Goal: Task Accomplishment & Management: Manage account settings

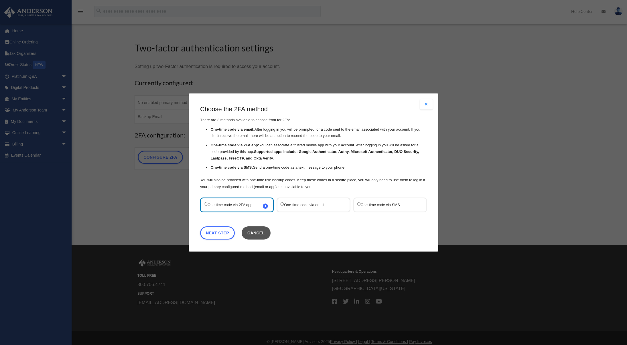
click at [264, 239] on button "Cancel" at bounding box center [255, 233] width 29 height 13
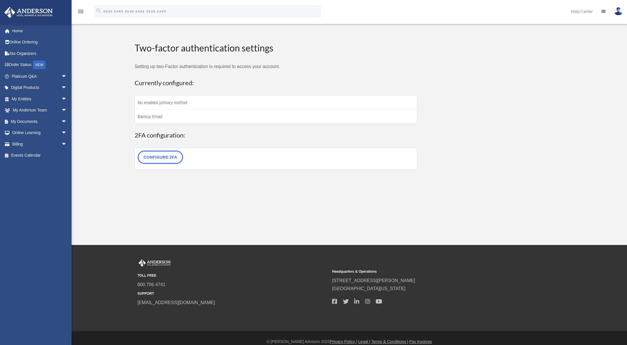
click at [615, 9] on img at bounding box center [618, 11] width 9 height 8
click at [248, 136] on h3 "2FA configuration:" at bounding box center [275, 135] width 282 height 9
click at [615, 13] on img at bounding box center [618, 11] width 9 height 8
click at [512, 52] on link "Logout" at bounding box center [532, 50] width 57 height 12
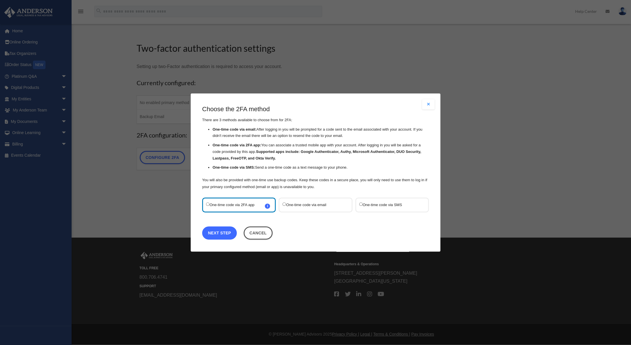
click at [219, 237] on link "Next Step" at bounding box center [219, 233] width 35 height 13
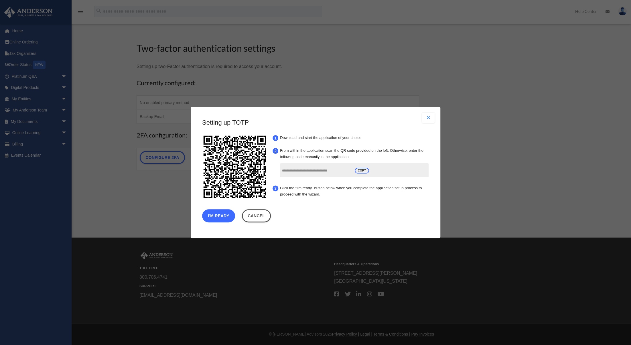
click at [218, 220] on button "I'm Ready" at bounding box center [218, 215] width 33 height 13
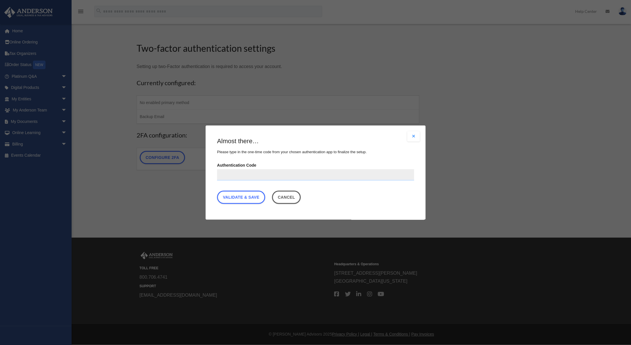
click at [282, 176] on input "Authentication Code" at bounding box center [315, 174] width 197 height 11
type input "******"
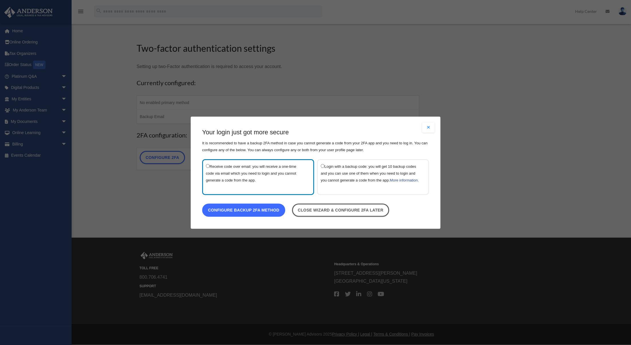
click at [245, 217] on link "Configure backup 2FA method" at bounding box center [243, 209] width 83 height 13
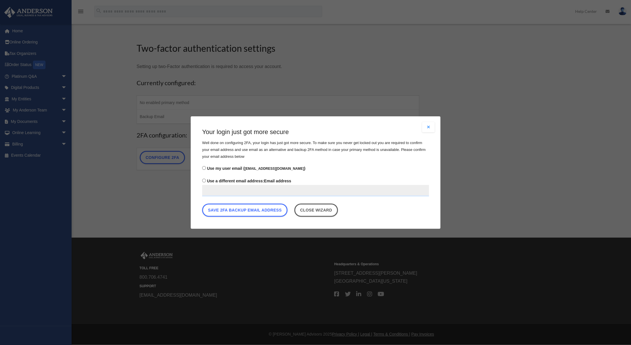
click at [276, 181] on label "Use a different email address: Email address" at bounding box center [315, 186] width 227 height 19
click at [257, 194] on input "Use a different email address: Email address" at bounding box center [315, 190] width 227 height 11
type input "**********"
click at [260, 213] on button "Save 2FA backup email address" at bounding box center [244, 210] width 85 height 13
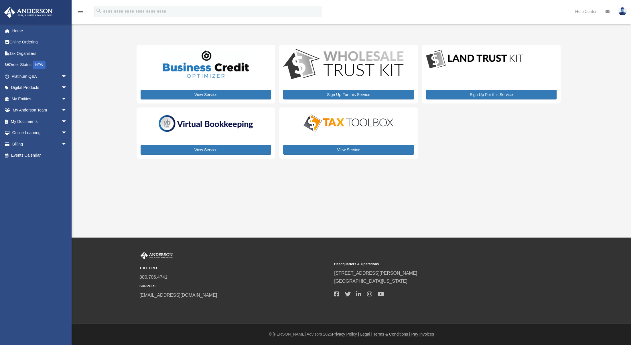
click at [614, 11] on link at bounding box center [621, 11] width 17 height 25
click at [522, 50] on link "Logout" at bounding box center [536, 50] width 57 height 12
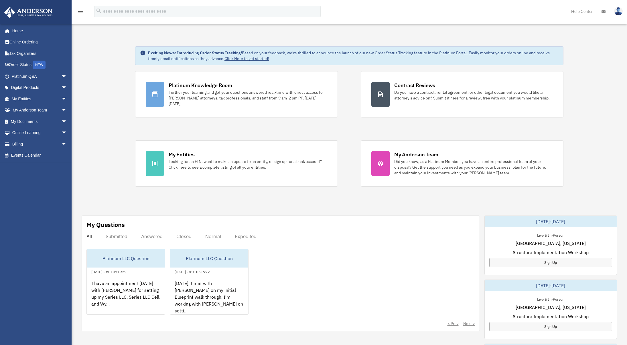
click at [618, 12] on img at bounding box center [618, 11] width 9 height 8
click at [23, 29] on link "Home" at bounding box center [40, 30] width 72 height 11
click at [23, 41] on link "Online Ordering" at bounding box center [40, 42] width 72 height 11
click at [54, 89] on link "Digital Products arrow_drop_down" at bounding box center [39, 87] width 70 height 11
click at [61, 87] on span "arrow_drop_down" at bounding box center [65, 88] width 11 height 12
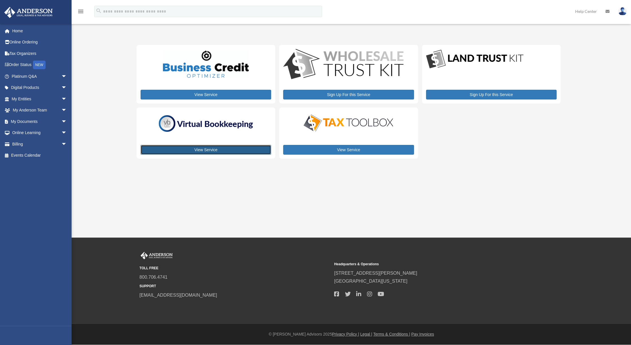
click at [205, 149] on link "View Service" at bounding box center [205, 150] width 130 height 10
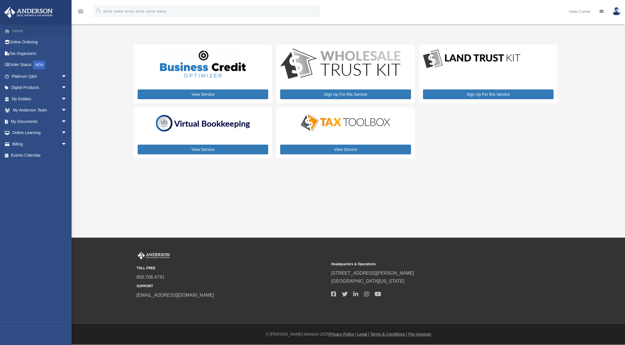
click at [31, 34] on link "Home" at bounding box center [40, 30] width 72 height 11
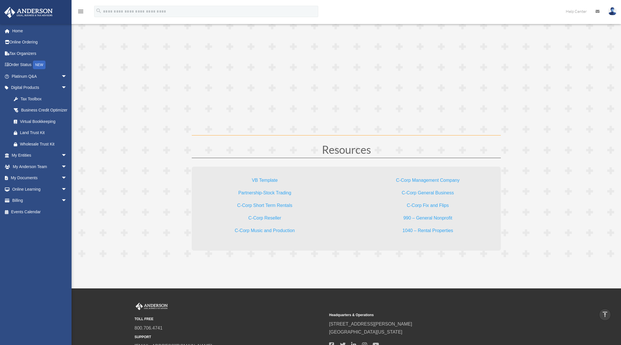
scroll to position [1660, 0]
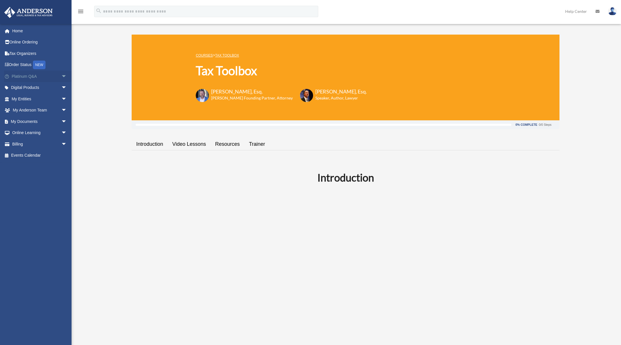
click at [61, 76] on span "arrow_drop_down" at bounding box center [66, 77] width 11 height 12
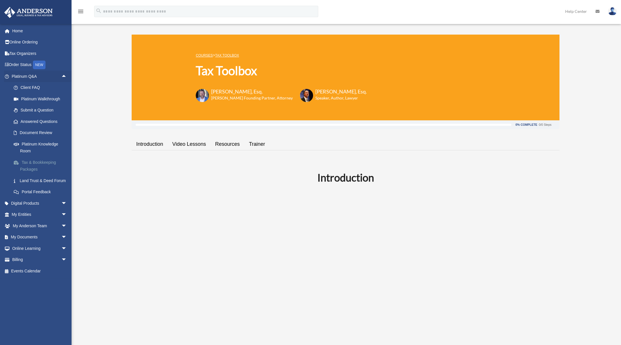
click at [50, 166] on link "Tax & Bookkeeping Packages" at bounding box center [42, 166] width 68 height 18
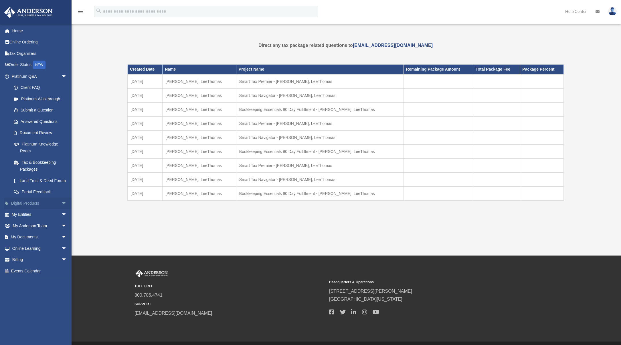
click at [65, 208] on span "arrow_drop_down" at bounding box center [66, 204] width 11 height 12
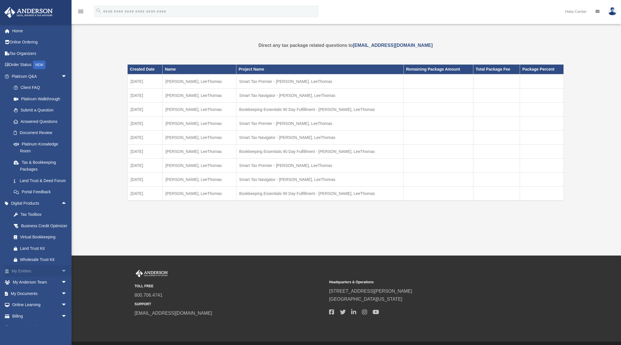
click at [61, 277] on span "arrow_drop_down" at bounding box center [66, 272] width 11 height 12
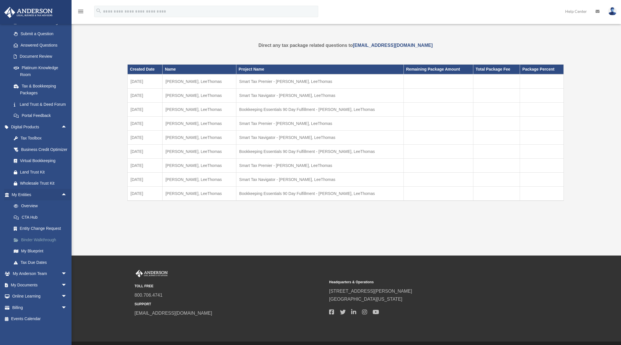
scroll to position [90, 0]
click at [61, 272] on span "arrow_drop_down" at bounding box center [66, 274] width 11 height 12
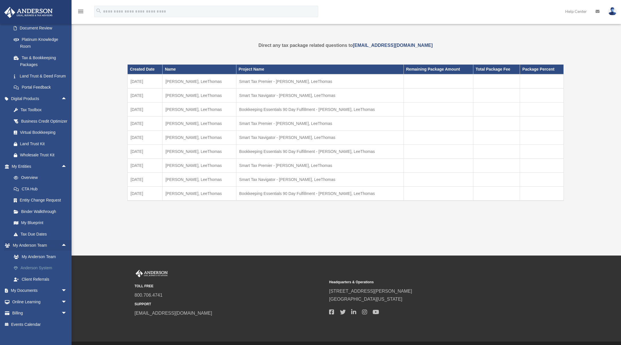
scroll to position [124, 0]
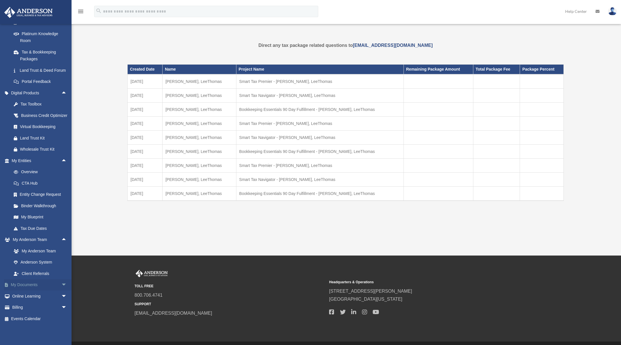
click at [62, 283] on span "arrow_drop_down" at bounding box center [66, 286] width 11 height 12
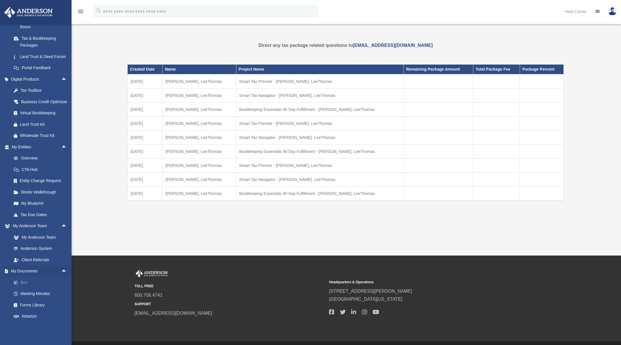
scroll to position [169, 0]
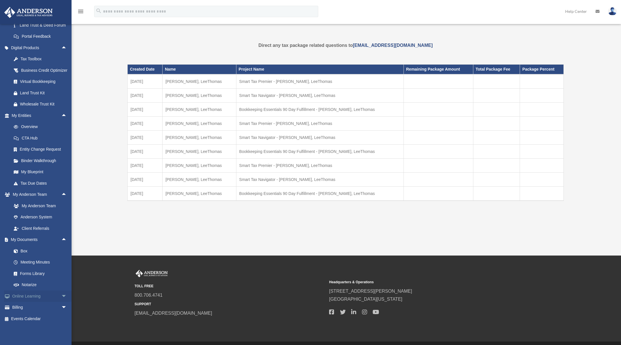
click at [63, 294] on span "arrow_drop_down" at bounding box center [66, 297] width 11 height 12
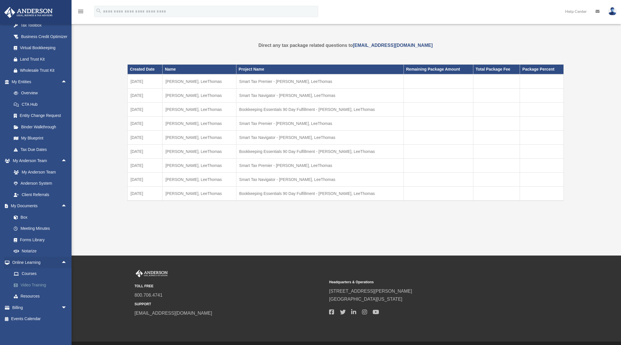
scroll to position [203, 0]
click at [63, 307] on span "arrow_drop_down" at bounding box center [66, 308] width 11 height 12
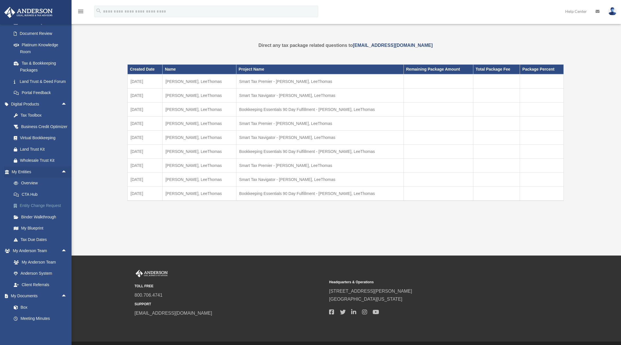
scroll to position [0, 0]
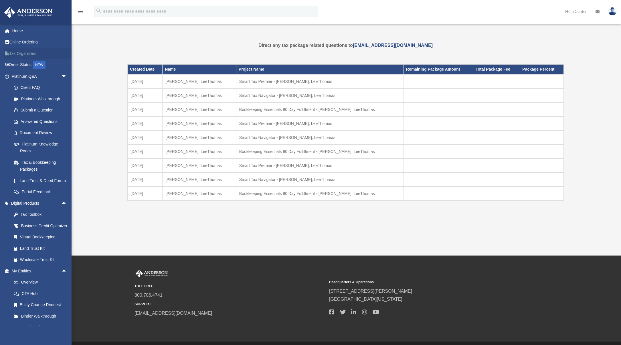
click at [50, 52] on link "Tax Organizers" at bounding box center [40, 53] width 72 height 11
